Goal: Task Accomplishment & Management: Manage account settings

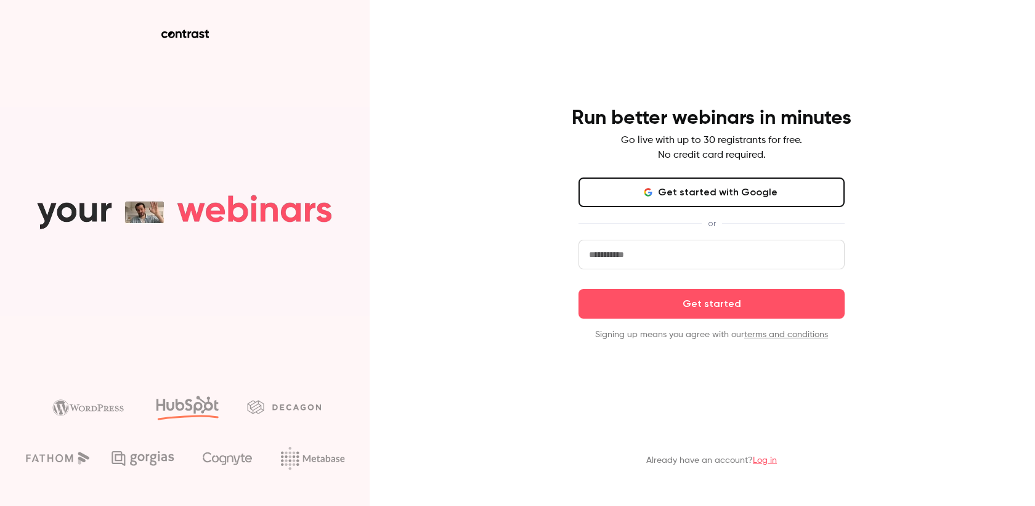
click at [715, 200] on button "Get started with Google" at bounding box center [712, 193] width 266 height 30
